Goal: Information Seeking & Learning: Learn about a topic

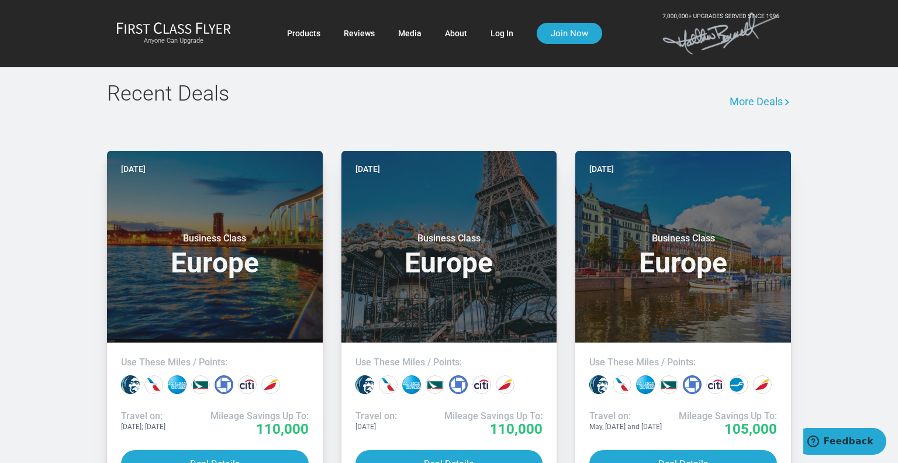
scroll to position [909, 0]
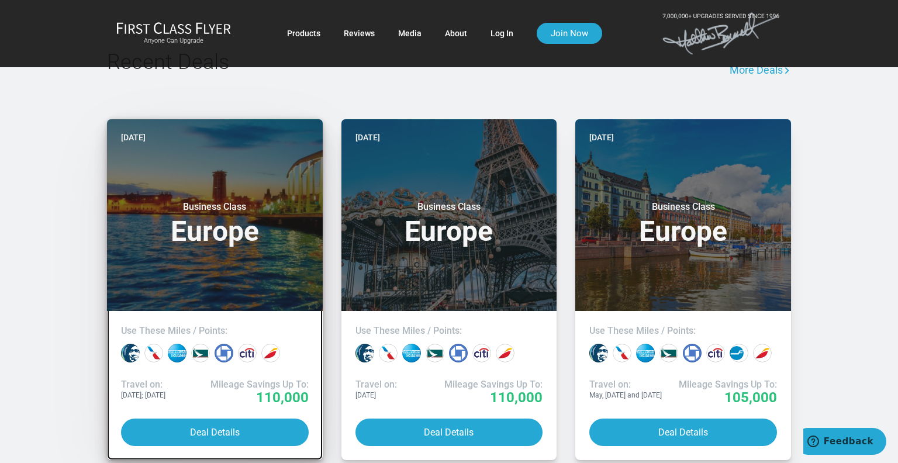
click at [234, 375] on link "Today Business Class Europe Use These Miles / Points: Travel on: Dec 2025; Feb …" at bounding box center [215, 289] width 216 height 341
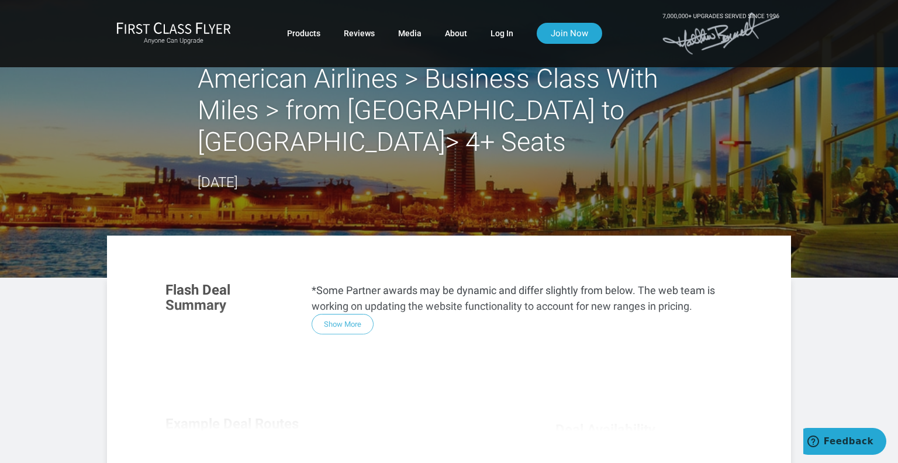
click at [834, 318] on article "American Airlines > Business Class With Miles > from Miami to Barcelona> 4+ Sea…" at bounding box center [449, 441] width 898 height 882
click at [832, 322] on article "American Airlines > Business Class With Miles > from Miami to Barcelona> 4+ Sea…" at bounding box center [449, 441] width 898 height 882
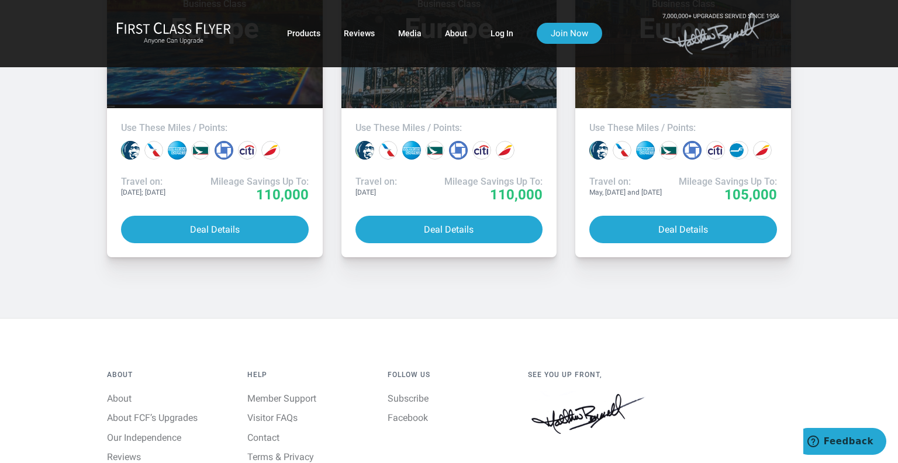
scroll to position [1110, 0]
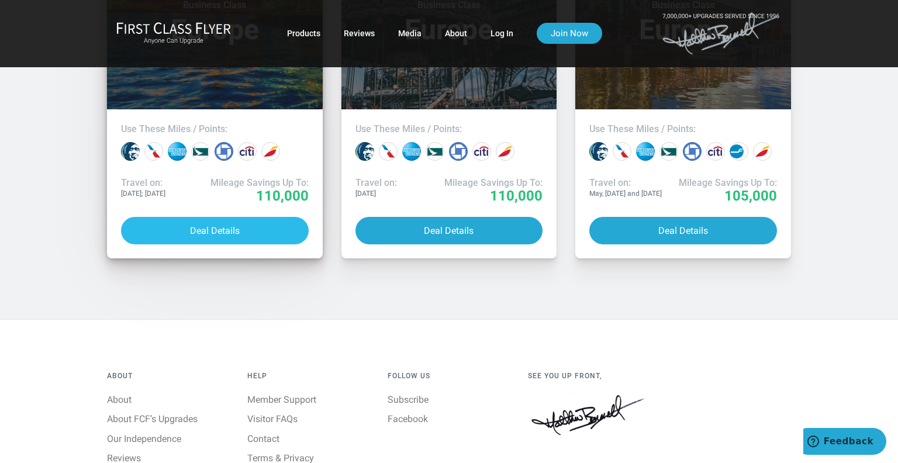
click at [245, 217] on button "Deal Details" at bounding box center [215, 230] width 188 height 27
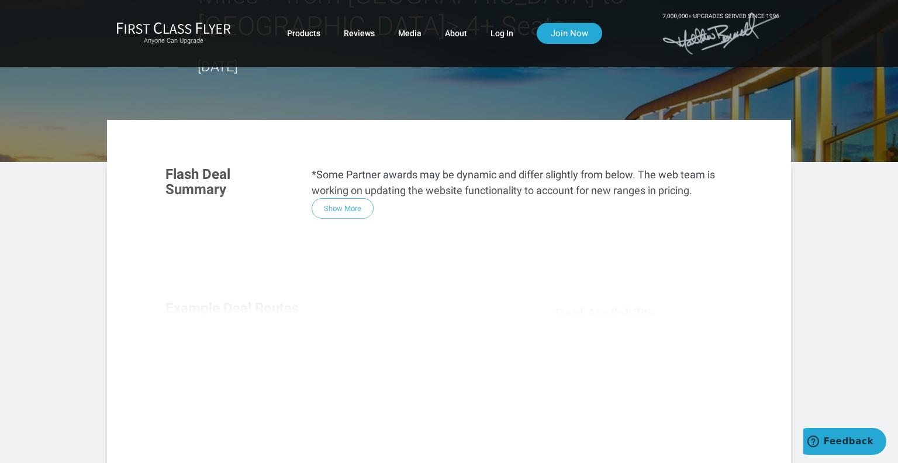
scroll to position [129, 0]
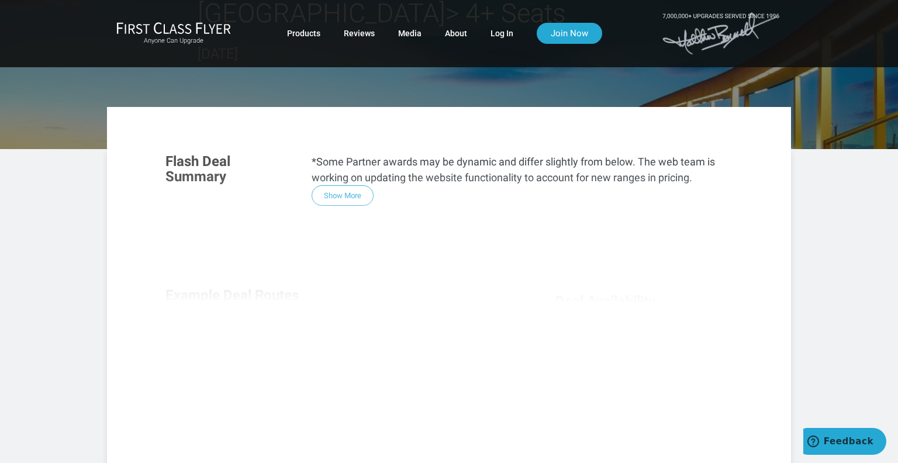
click at [365, 169] on div "Flash Deal Summary *Some Partner awards may be dynamic and differ slightly from…" at bounding box center [449, 301] width 590 height 318
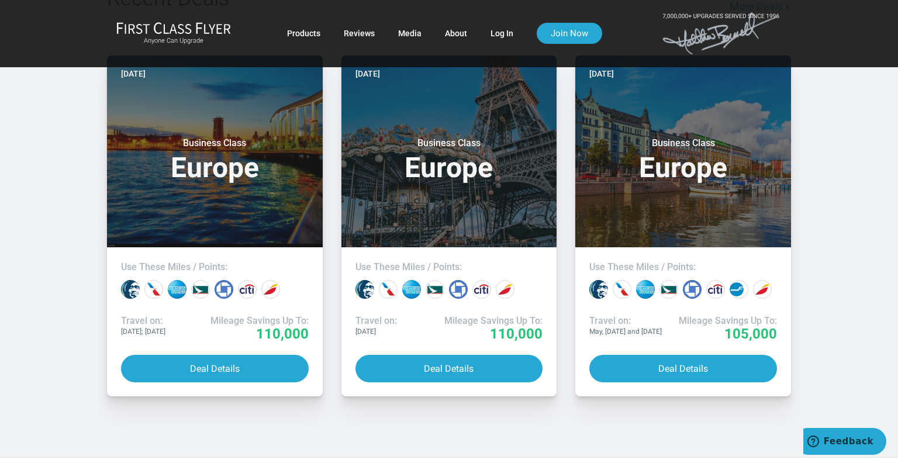
scroll to position [1167, 0]
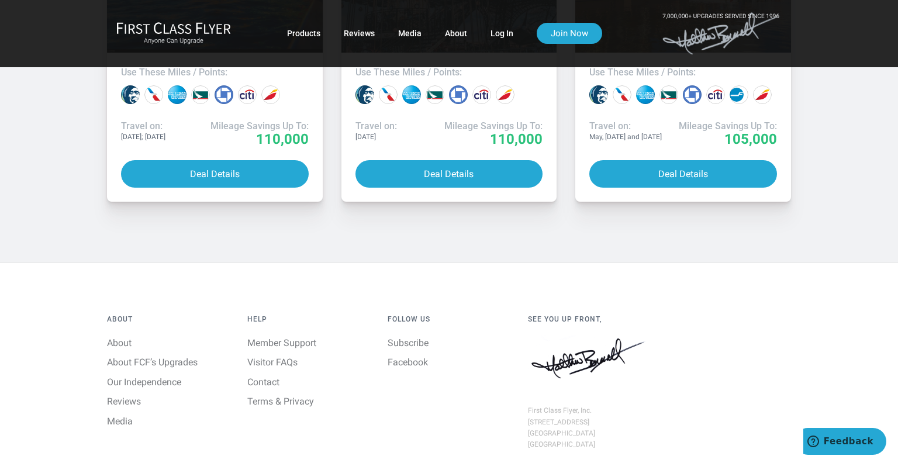
click at [844, 40] on div "Anyone Can Upgrade Products Reviews Media About Log In Join Now" at bounding box center [449, 33] width 898 height 67
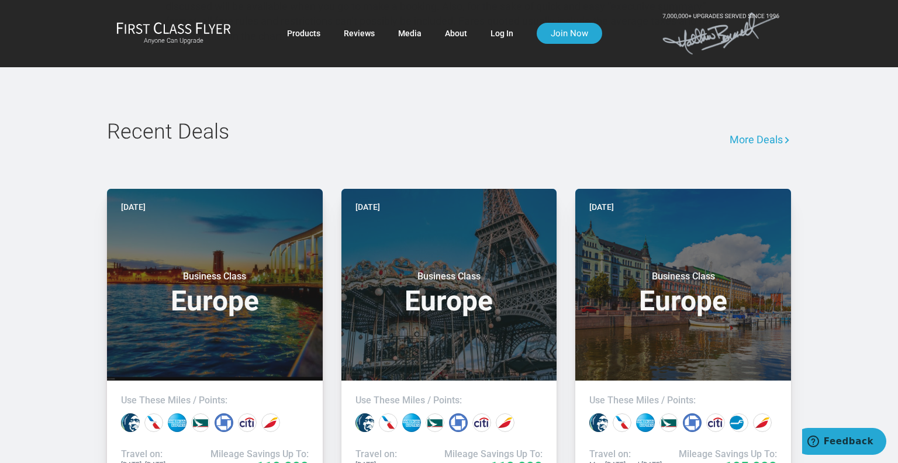
scroll to position [824, 0]
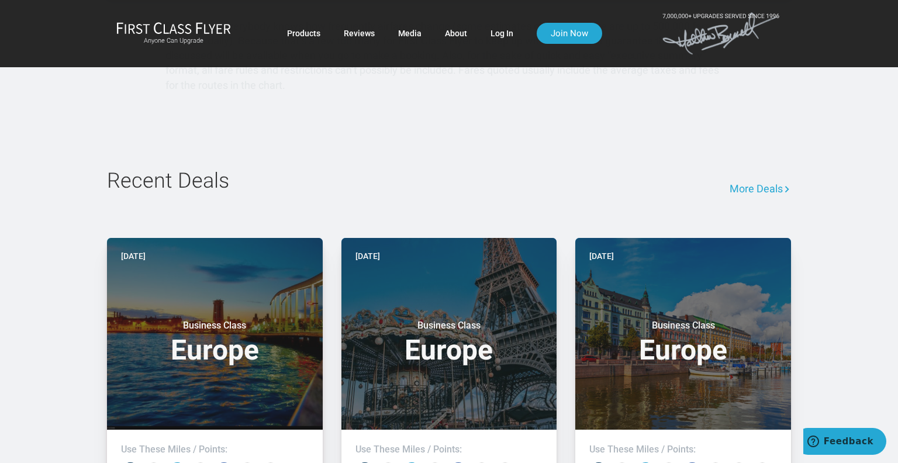
scroll to position [858, 0]
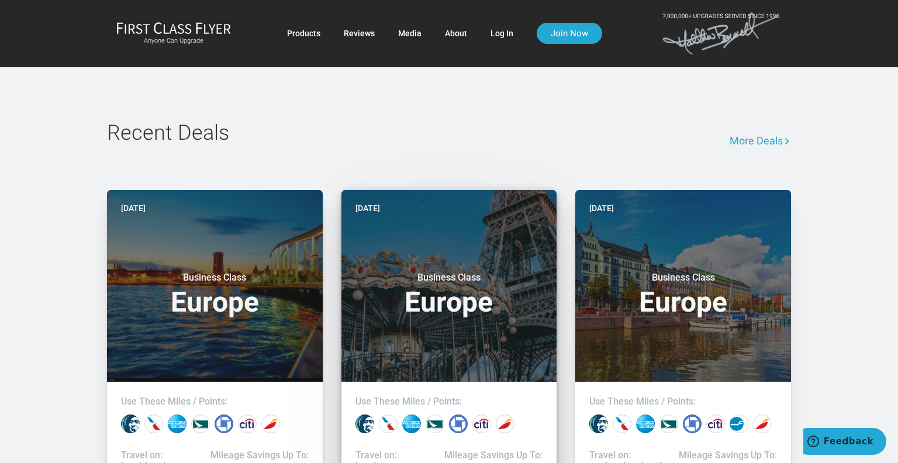
scroll to position [914, 0]
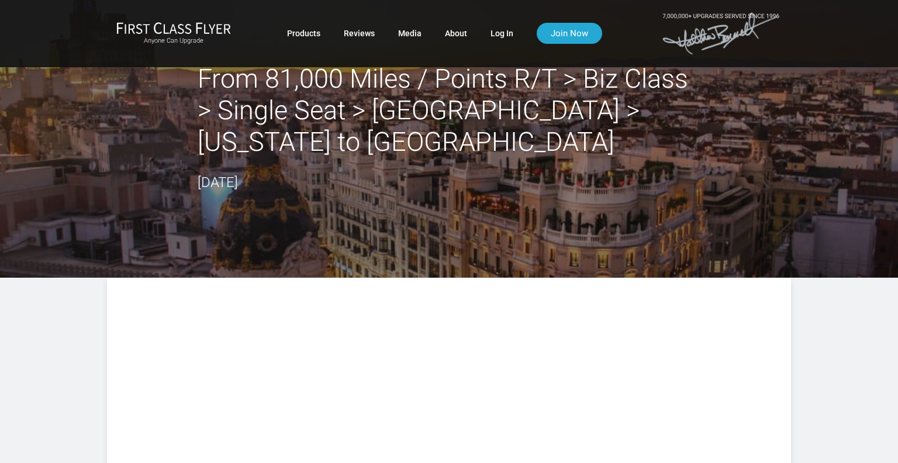
scroll to position [909, 0]
